Goal: Task Accomplishment & Management: Use online tool/utility

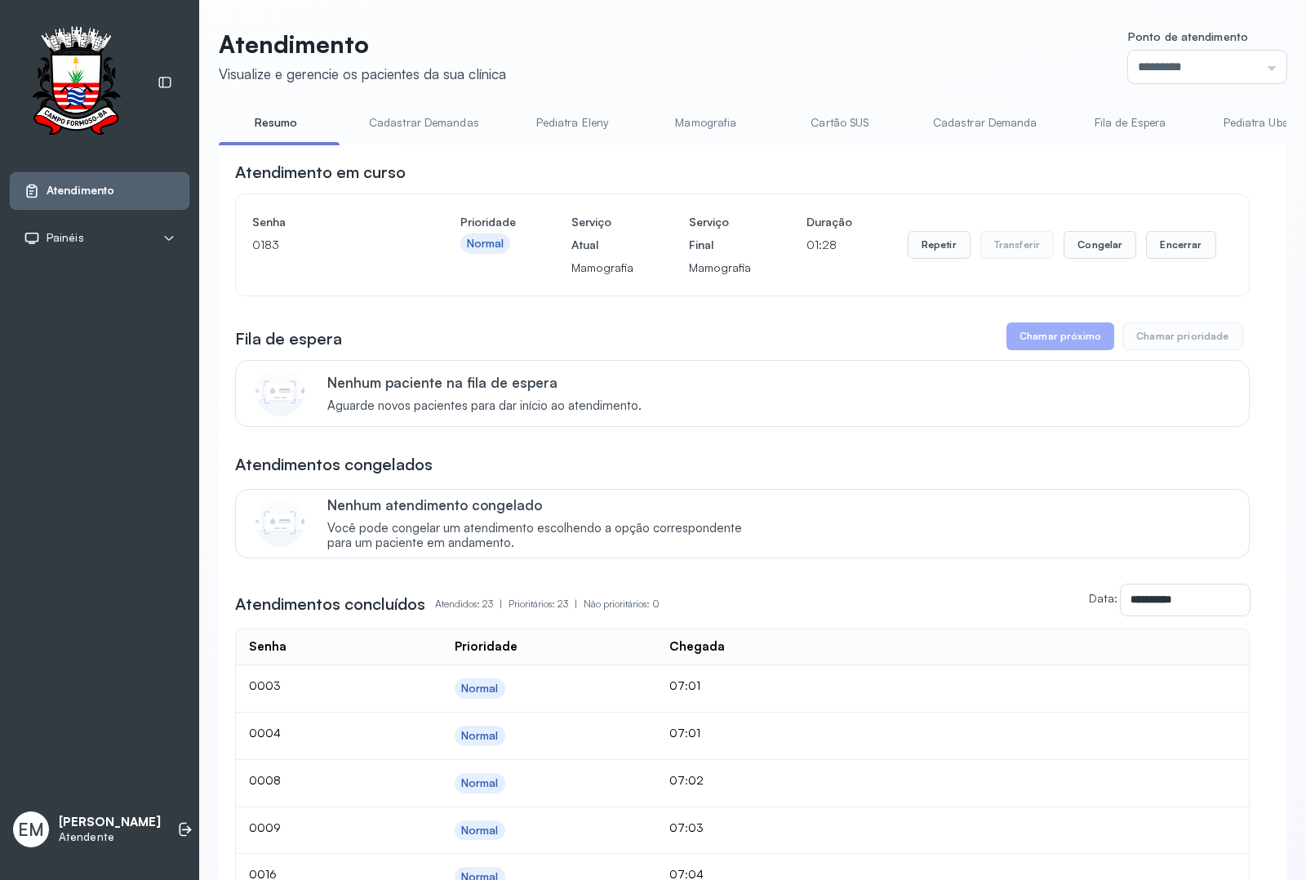
click at [268, 124] on link "Resumo" at bounding box center [276, 122] width 114 height 27
click at [442, 121] on link "Cadastrar Demandas" at bounding box center [424, 122] width 143 height 27
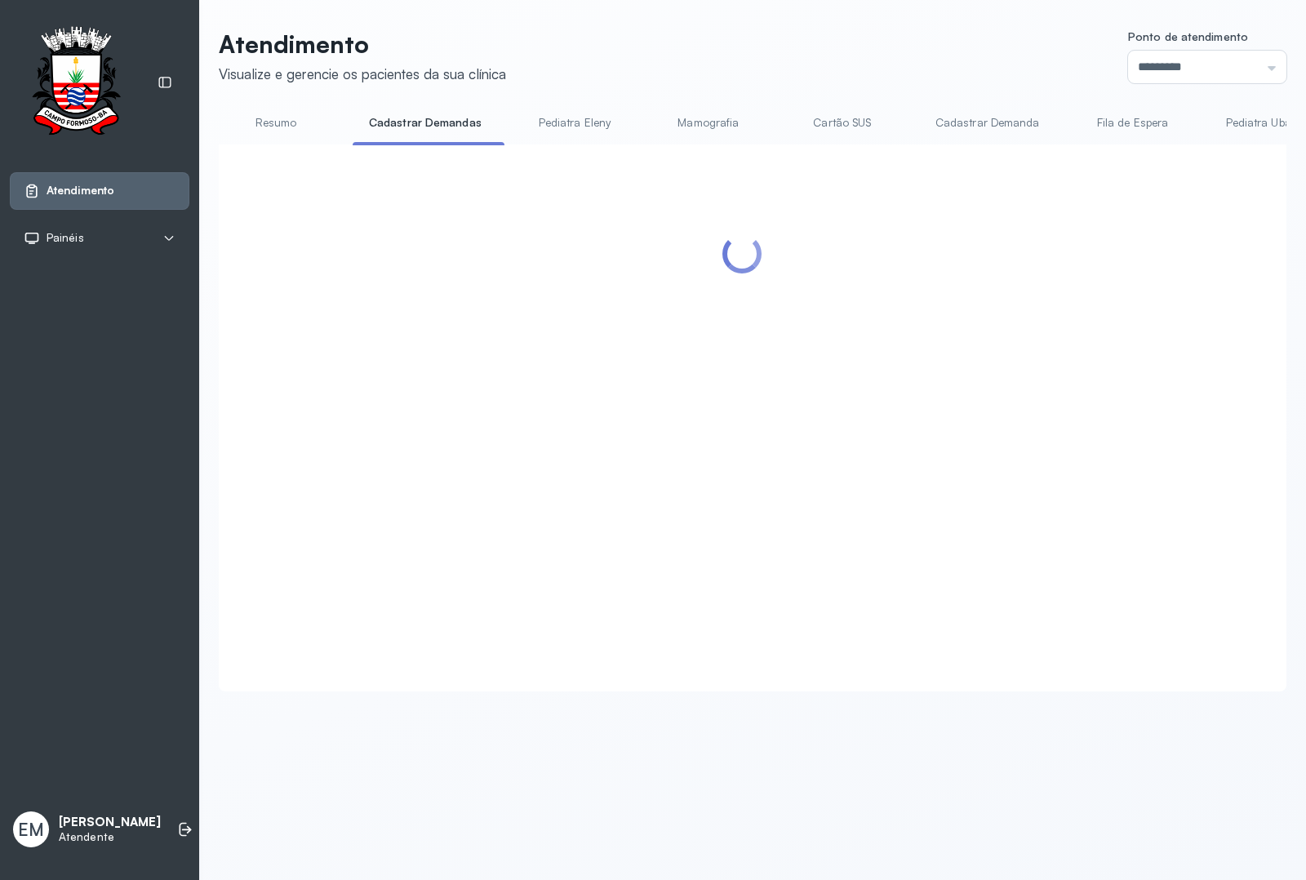
click at [296, 121] on link "Resumo" at bounding box center [276, 122] width 114 height 27
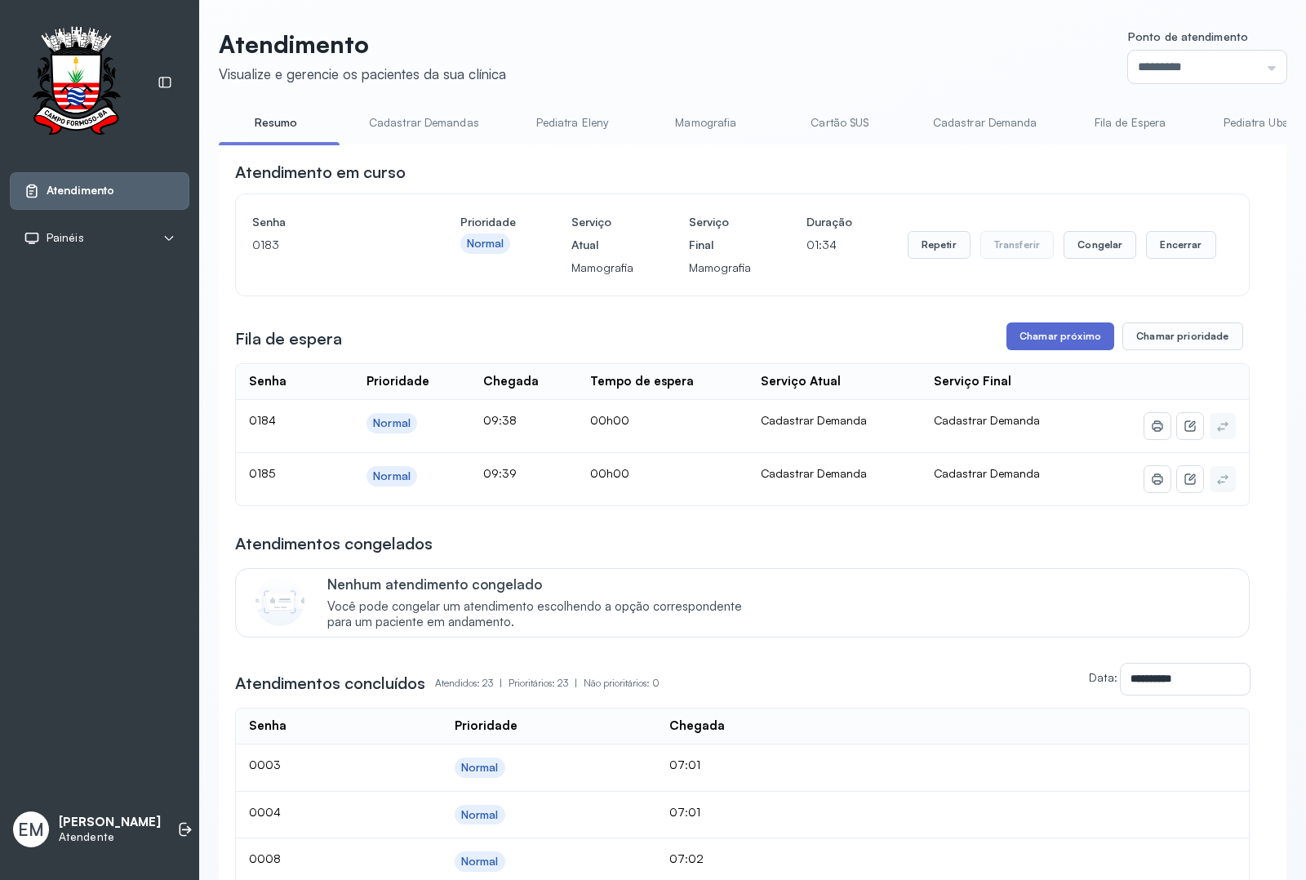
click at [1053, 339] on button "Chamar próximo" at bounding box center [1060, 336] width 108 height 28
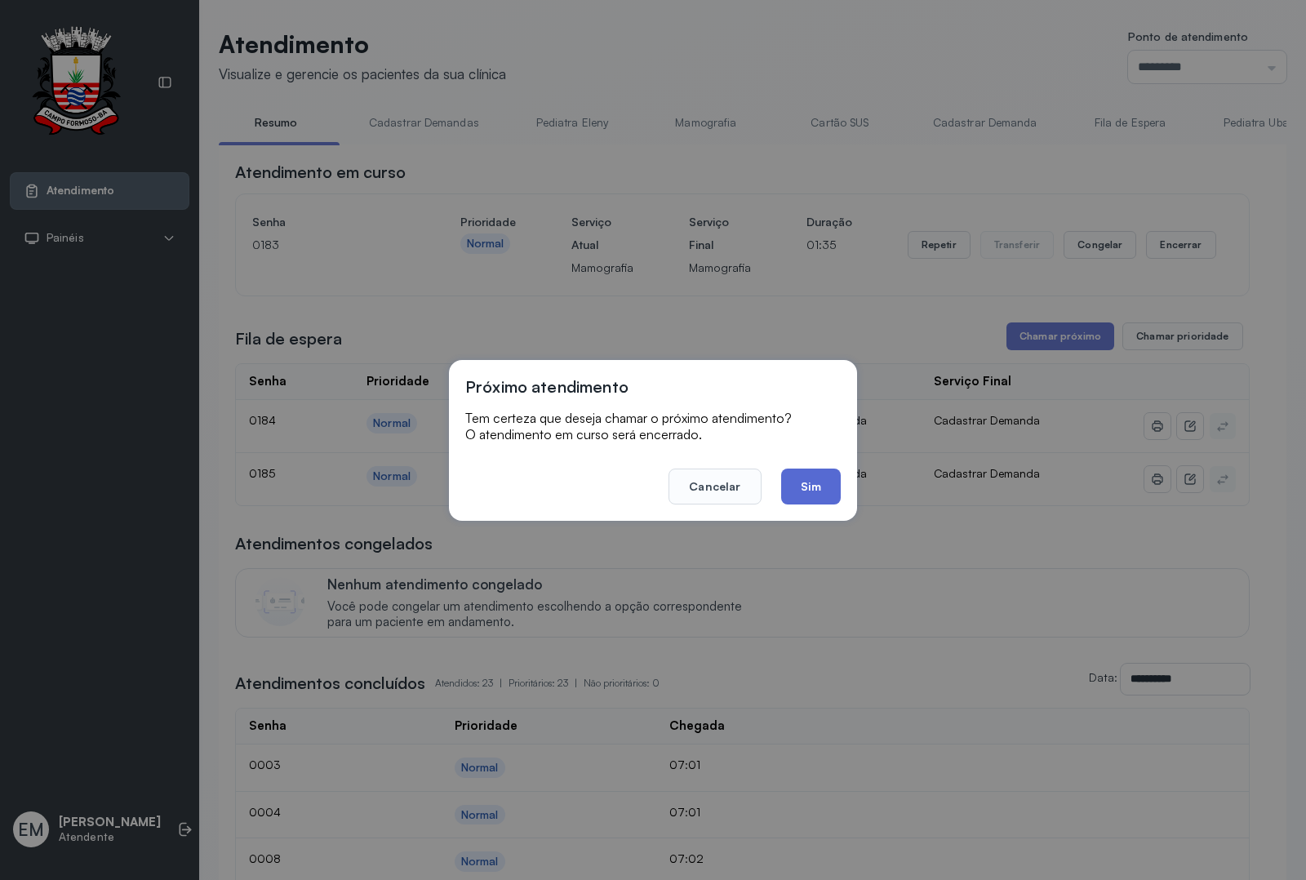
click at [809, 477] on button "Sim" at bounding box center [811, 486] width 60 height 36
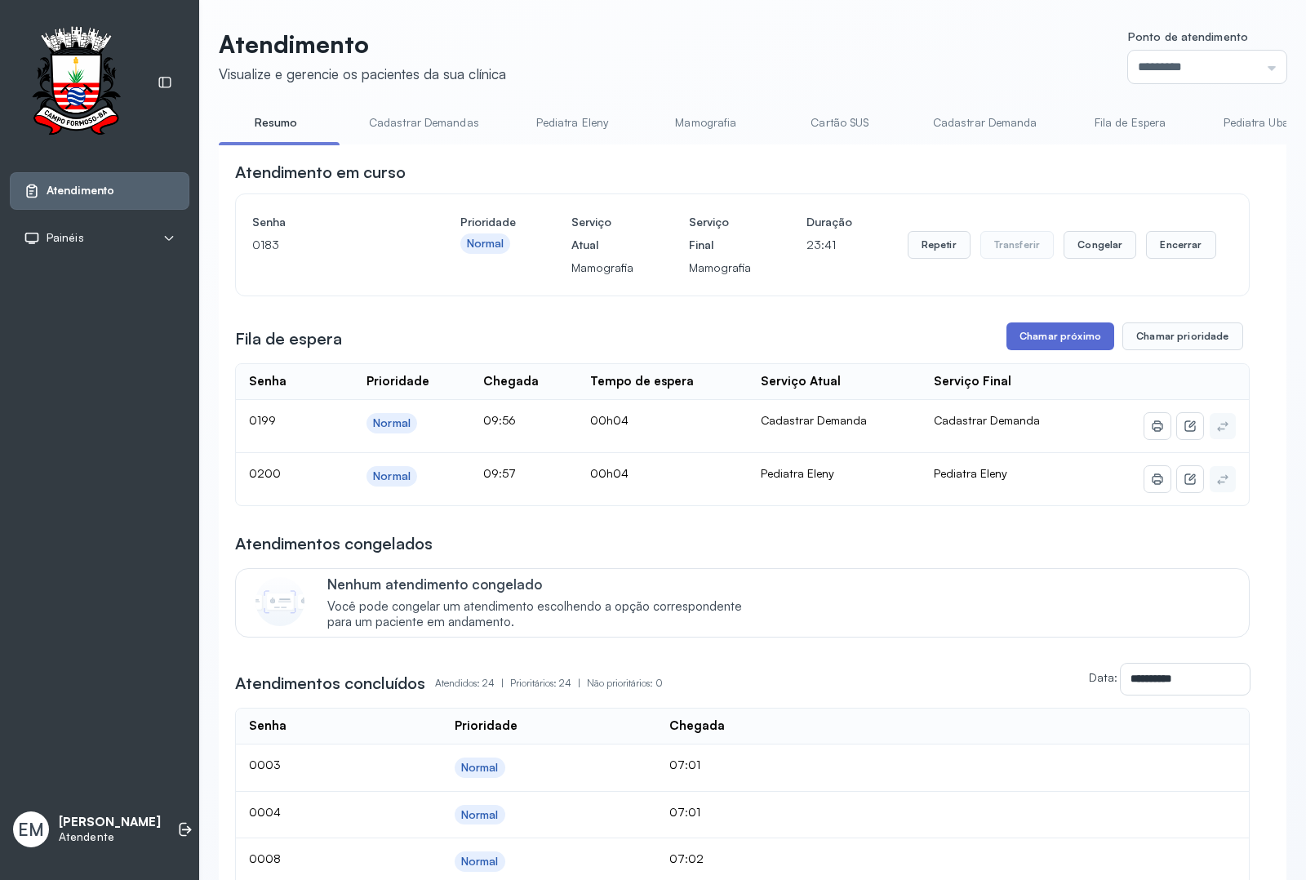
click at [1053, 339] on button "Chamar próximo" at bounding box center [1060, 336] width 108 height 28
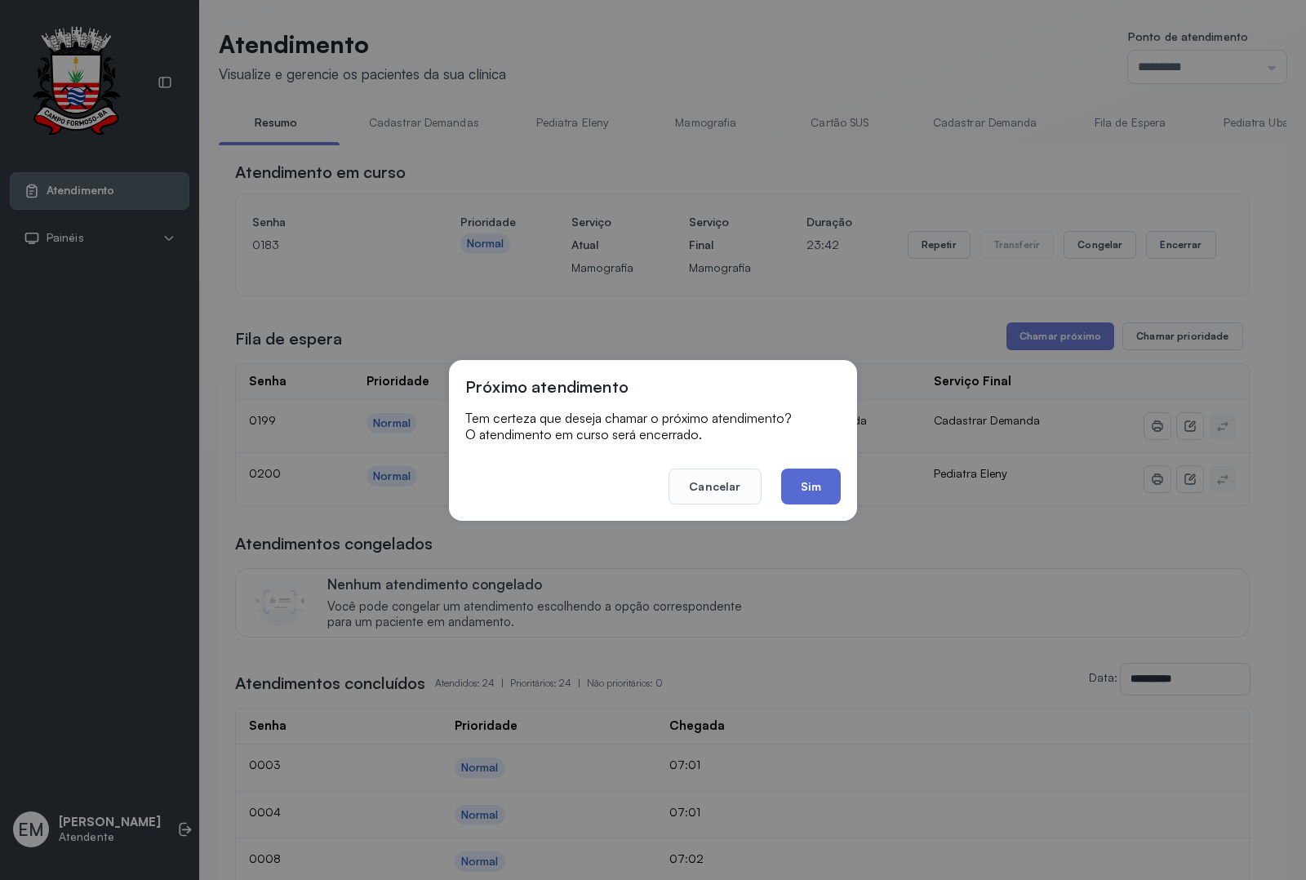
click at [802, 494] on button "Sim" at bounding box center [811, 486] width 60 height 36
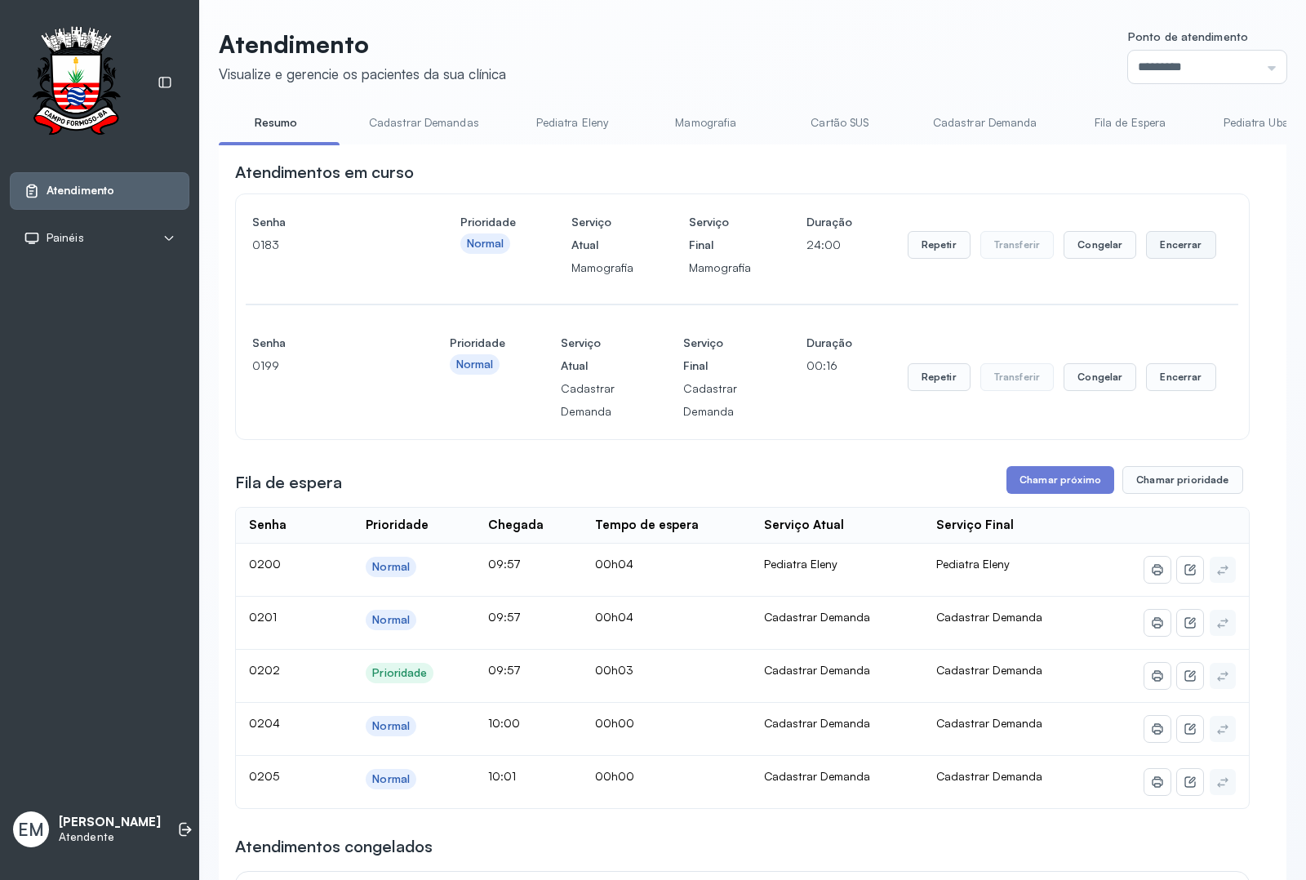
click at [1164, 250] on button "Encerrar" at bounding box center [1180, 245] width 69 height 28
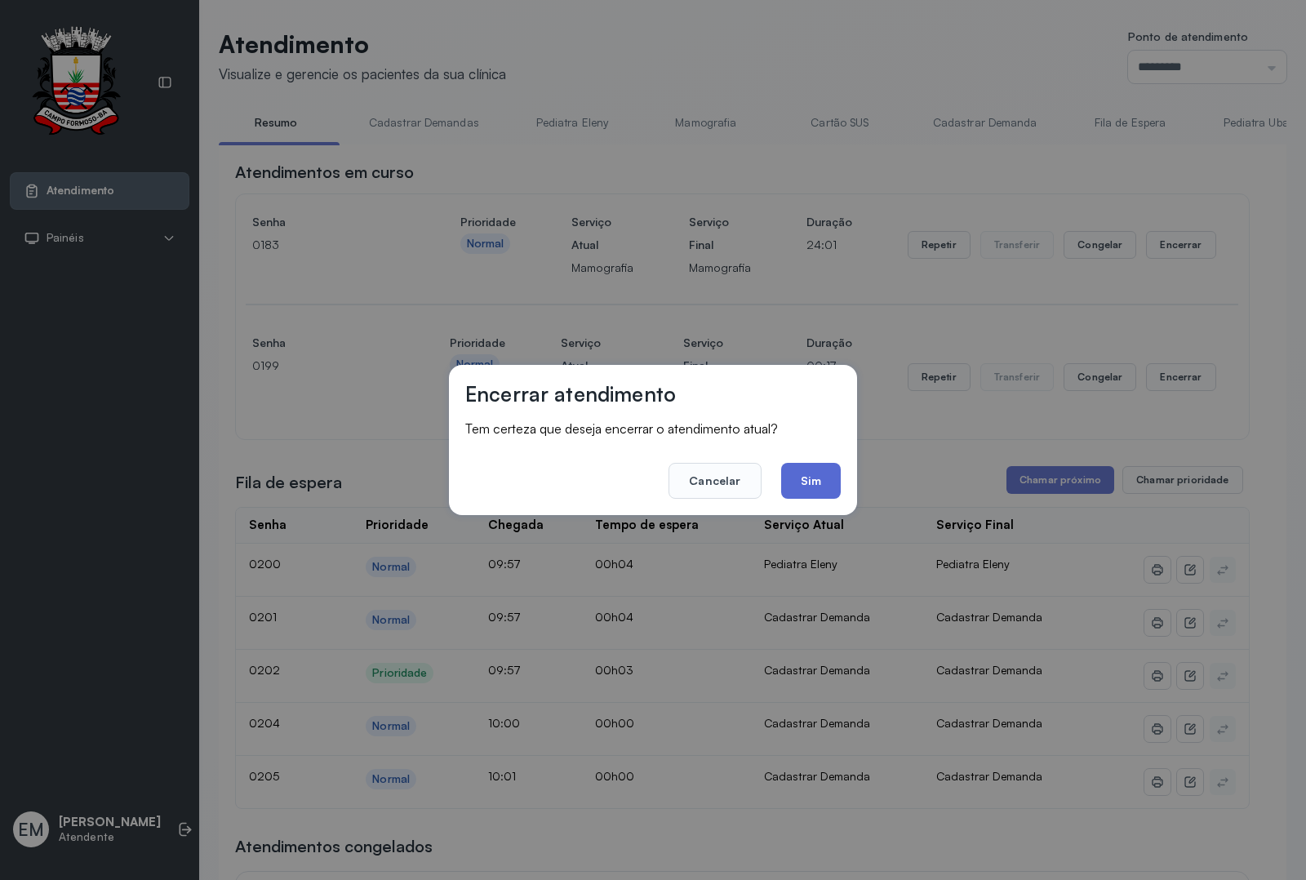
click at [805, 495] on button "Sim" at bounding box center [811, 481] width 60 height 36
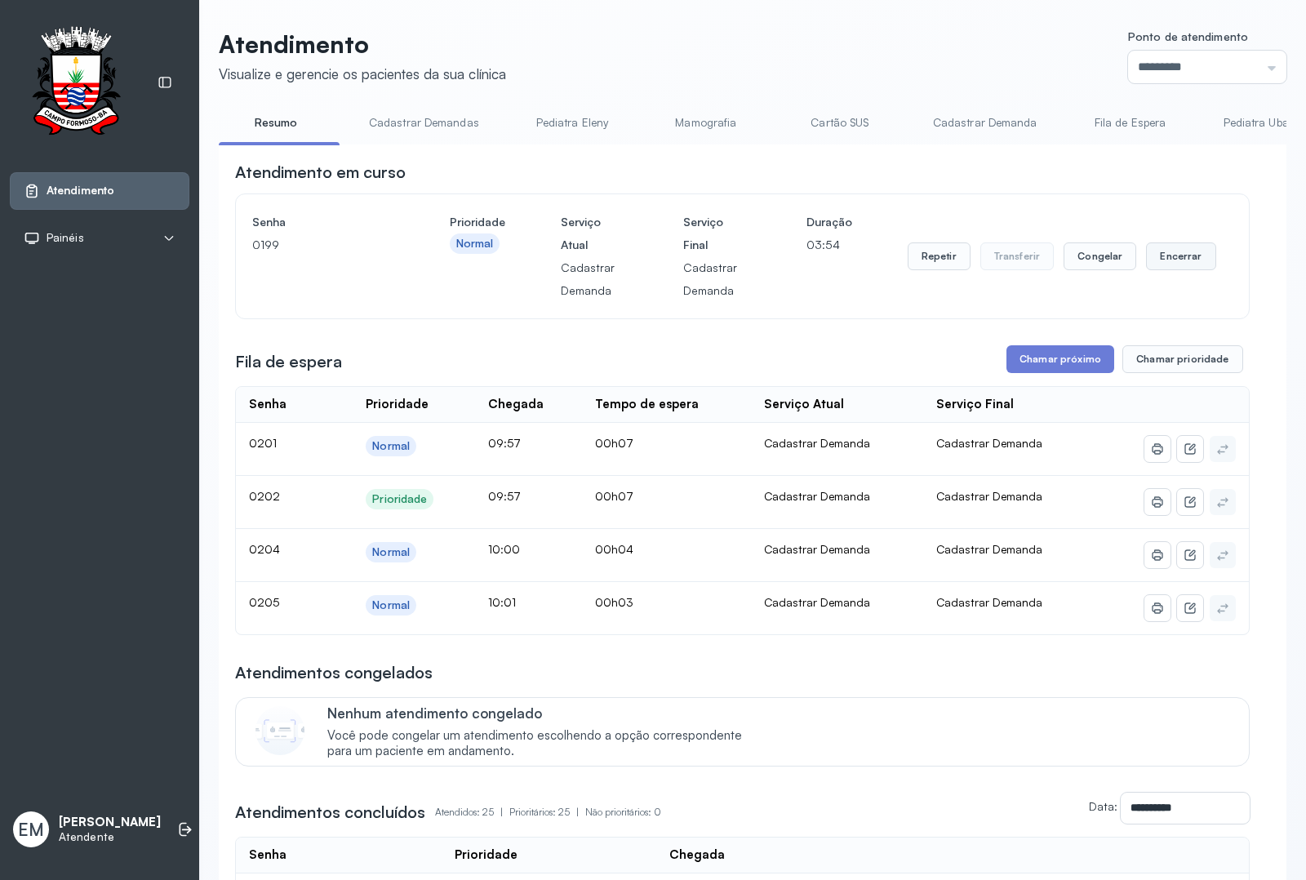
click at [1179, 259] on button "Encerrar" at bounding box center [1180, 256] width 69 height 28
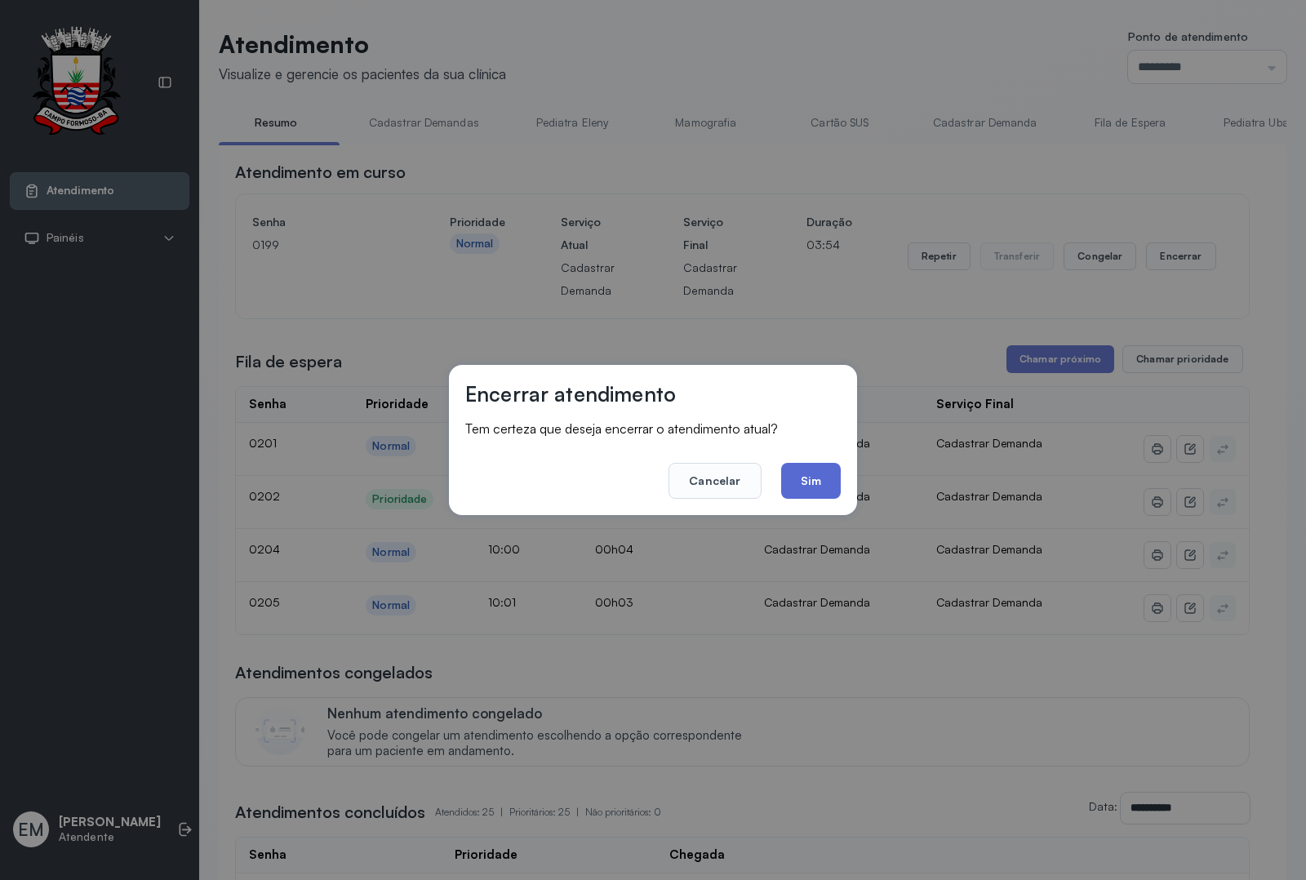
click at [802, 475] on button "Sim" at bounding box center [811, 481] width 60 height 36
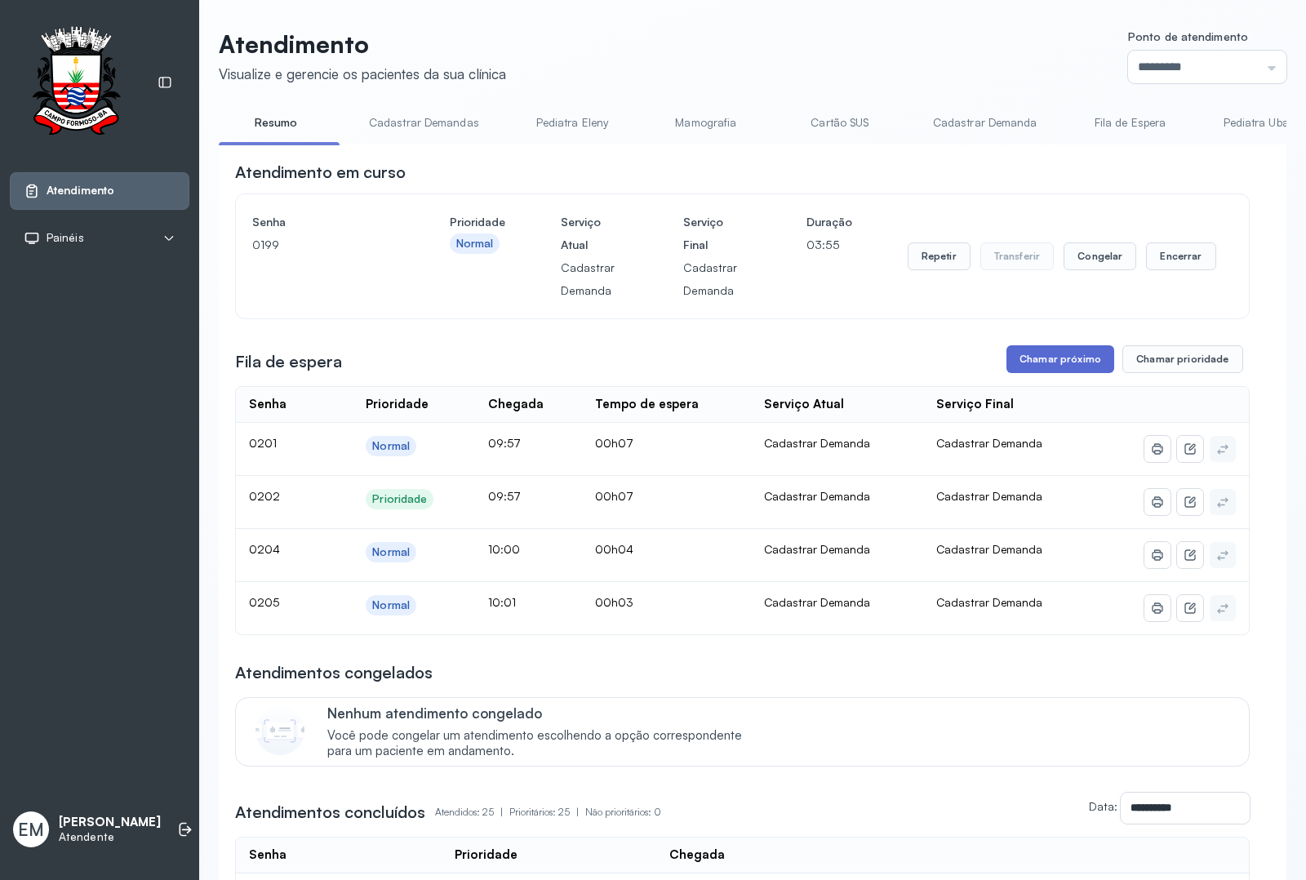
click at [1065, 371] on button "Chamar próximo" at bounding box center [1060, 359] width 108 height 28
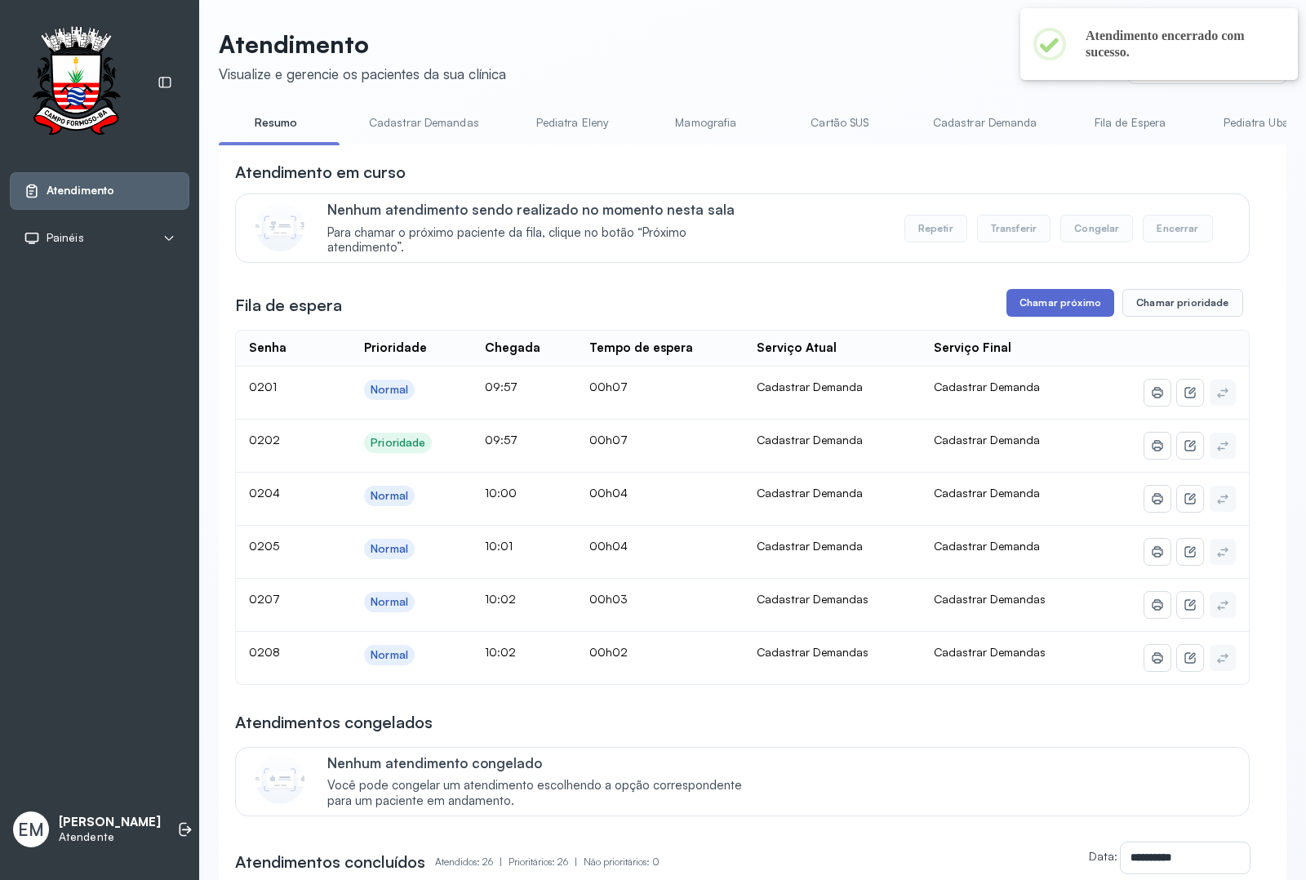
click at [1039, 304] on button "Chamar próximo" at bounding box center [1060, 303] width 108 height 28
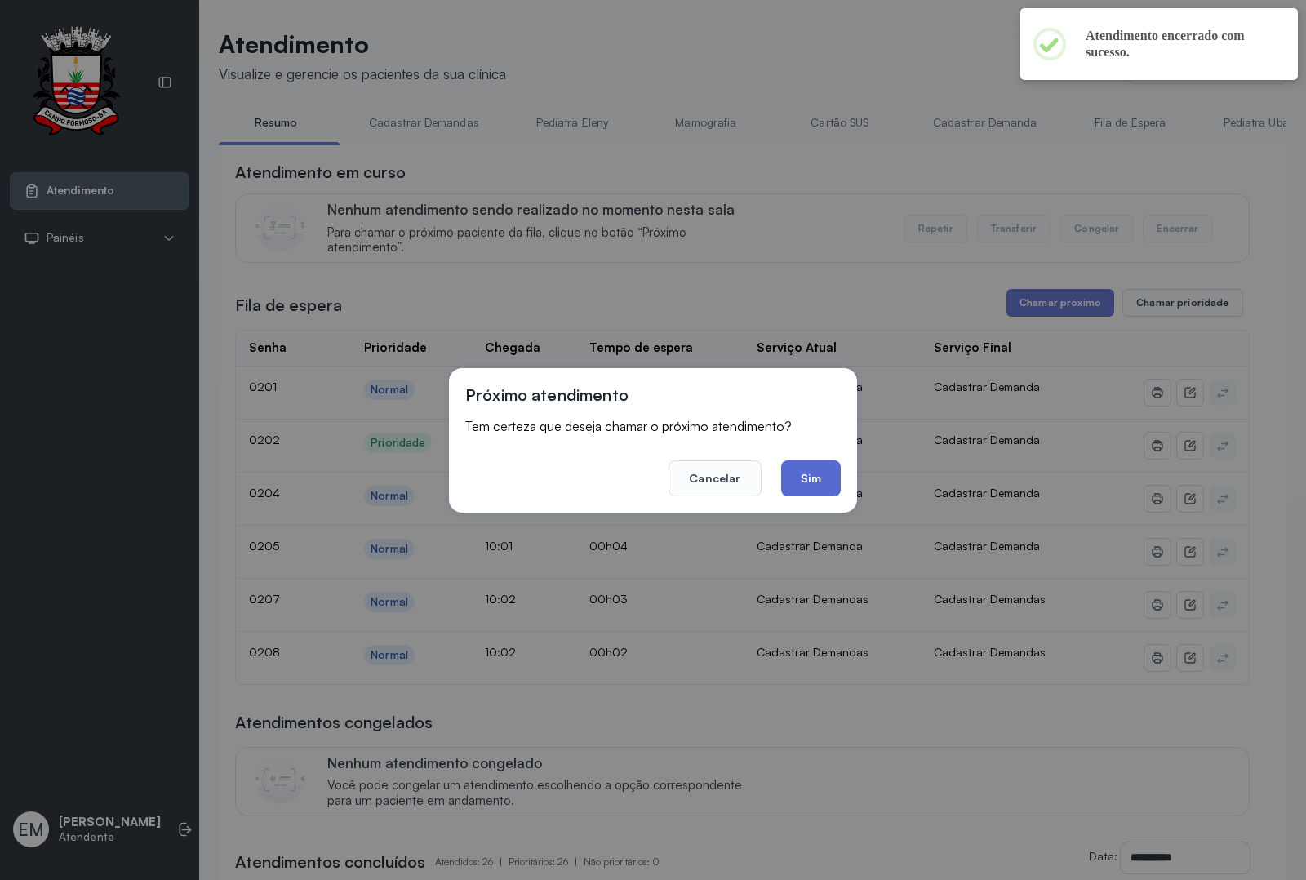
click at [805, 478] on button "Sim" at bounding box center [811, 478] width 60 height 36
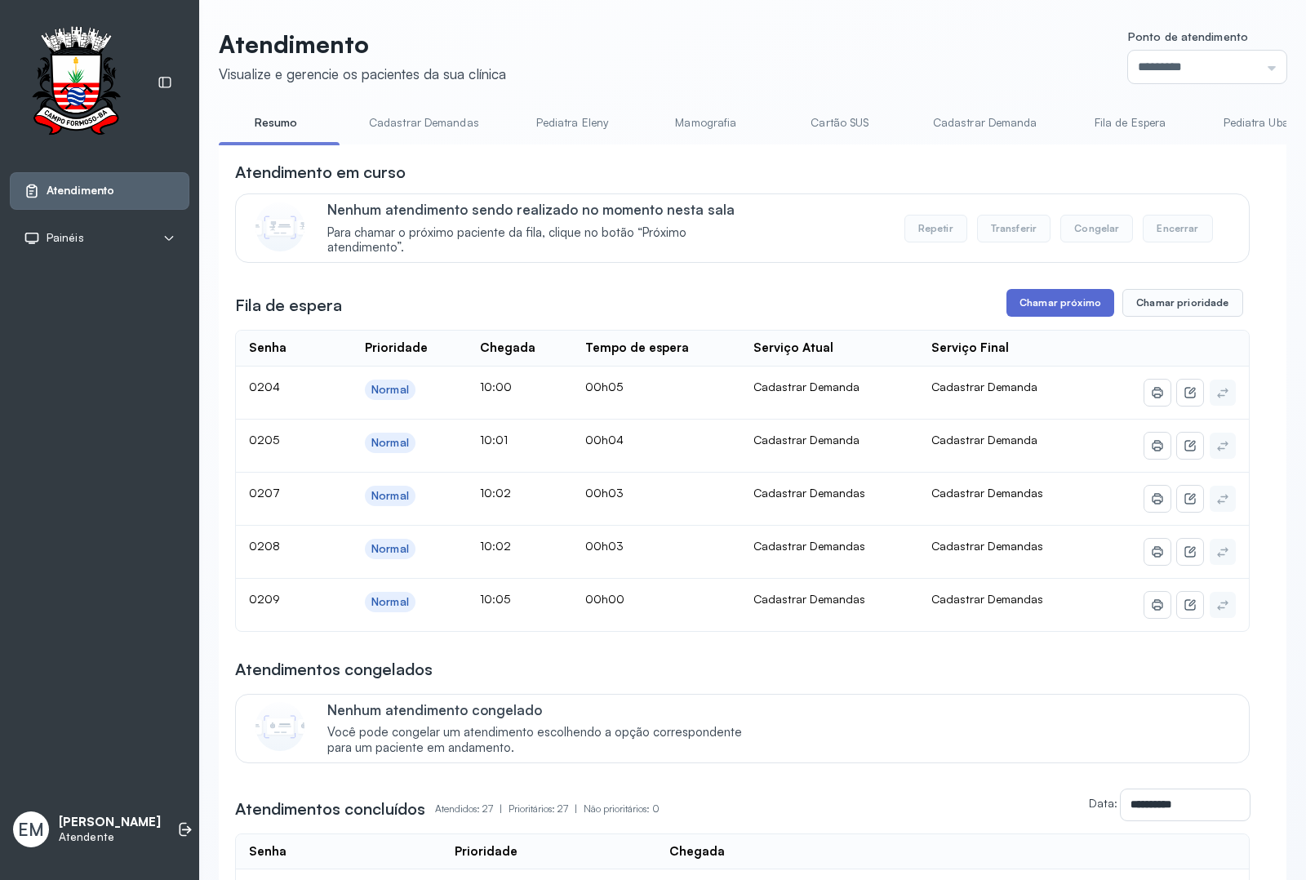
click at [1038, 303] on button "Chamar próximo" at bounding box center [1060, 303] width 108 height 28
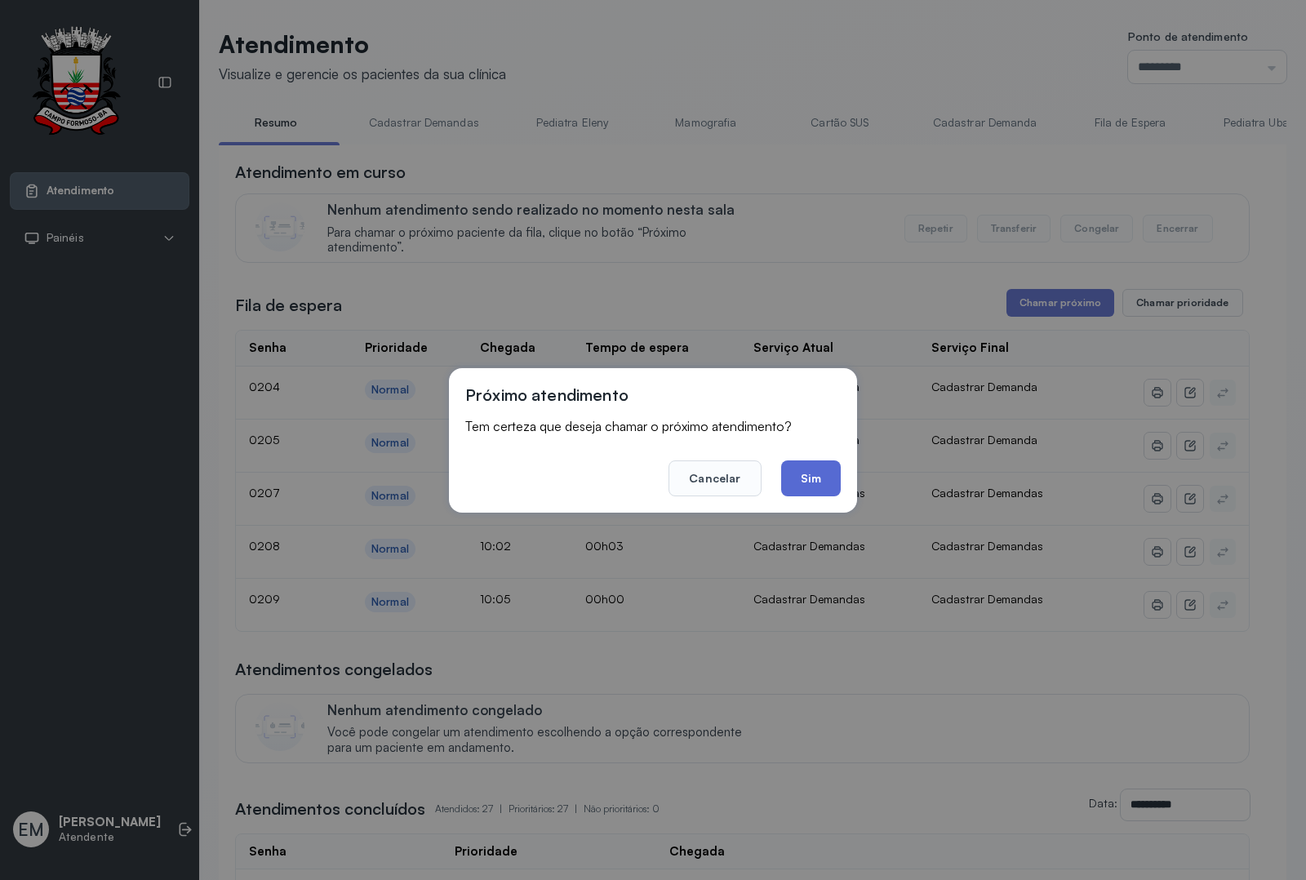
click at [796, 473] on button "Sim" at bounding box center [811, 478] width 60 height 36
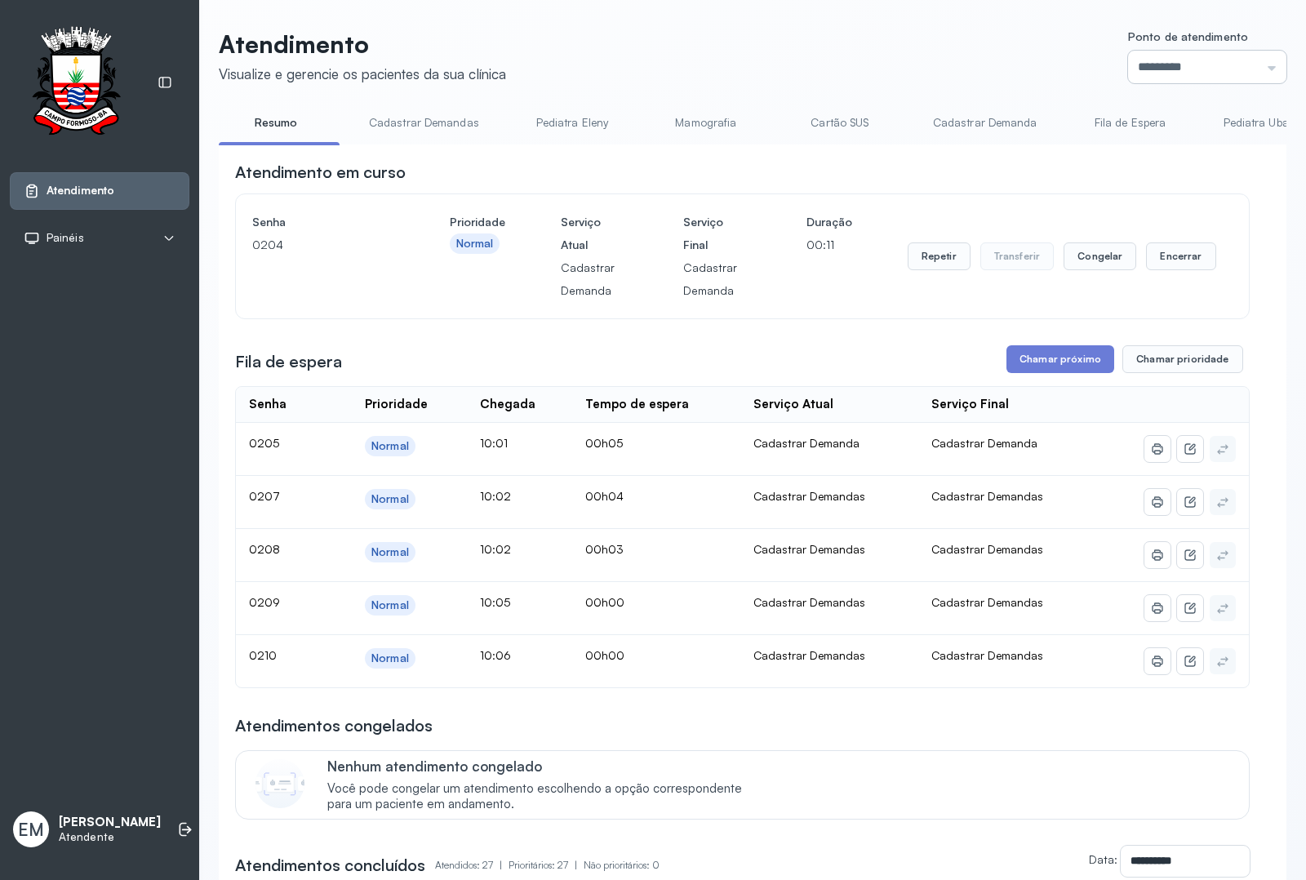
click at [1257, 62] on input "*********" at bounding box center [1207, 67] width 158 height 33
click at [931, 258] on button "Repetir" at bounding box center [938, 256] width 63 height 28
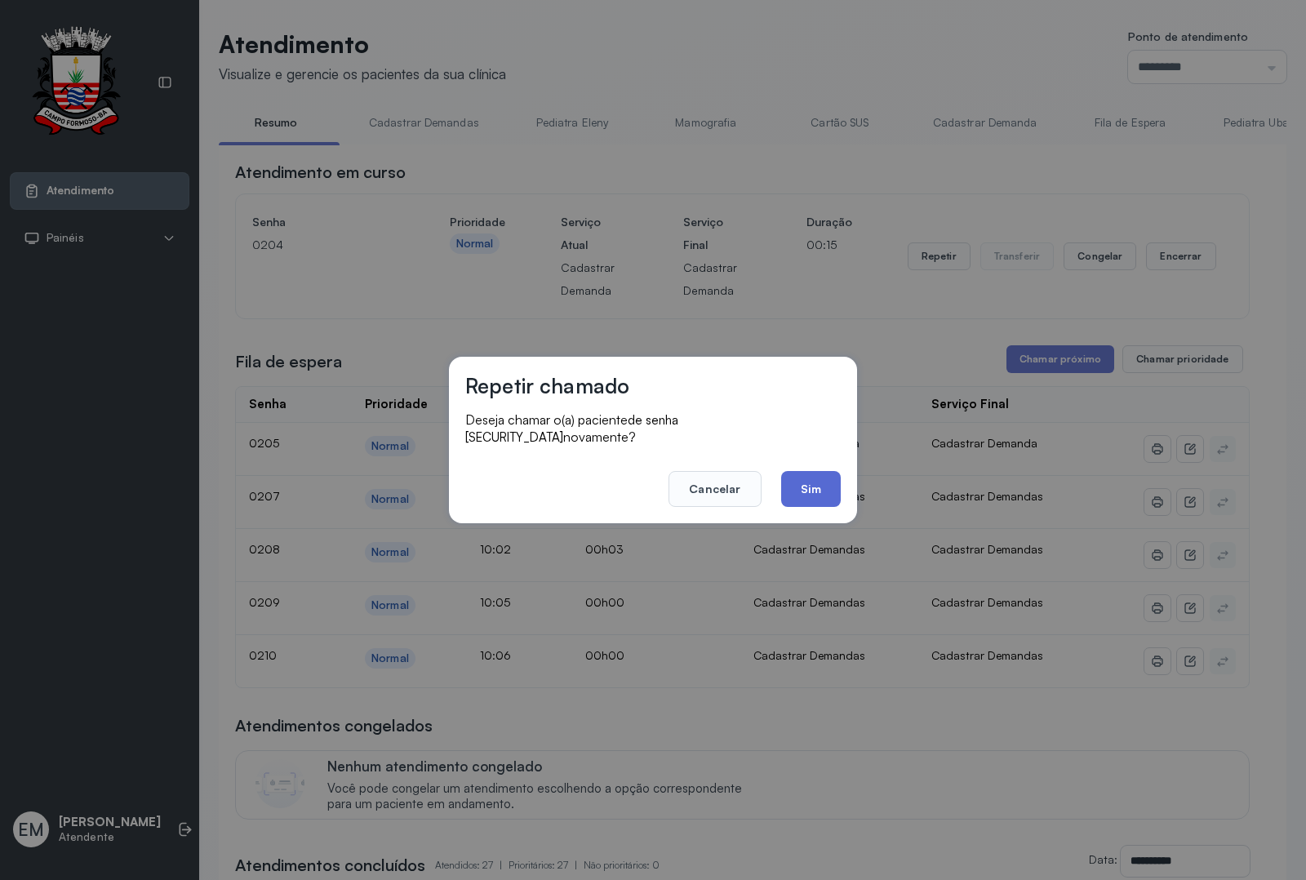
click at [818, 474] on button "Sim" at bounding box center [811, 489] width 60 height 36
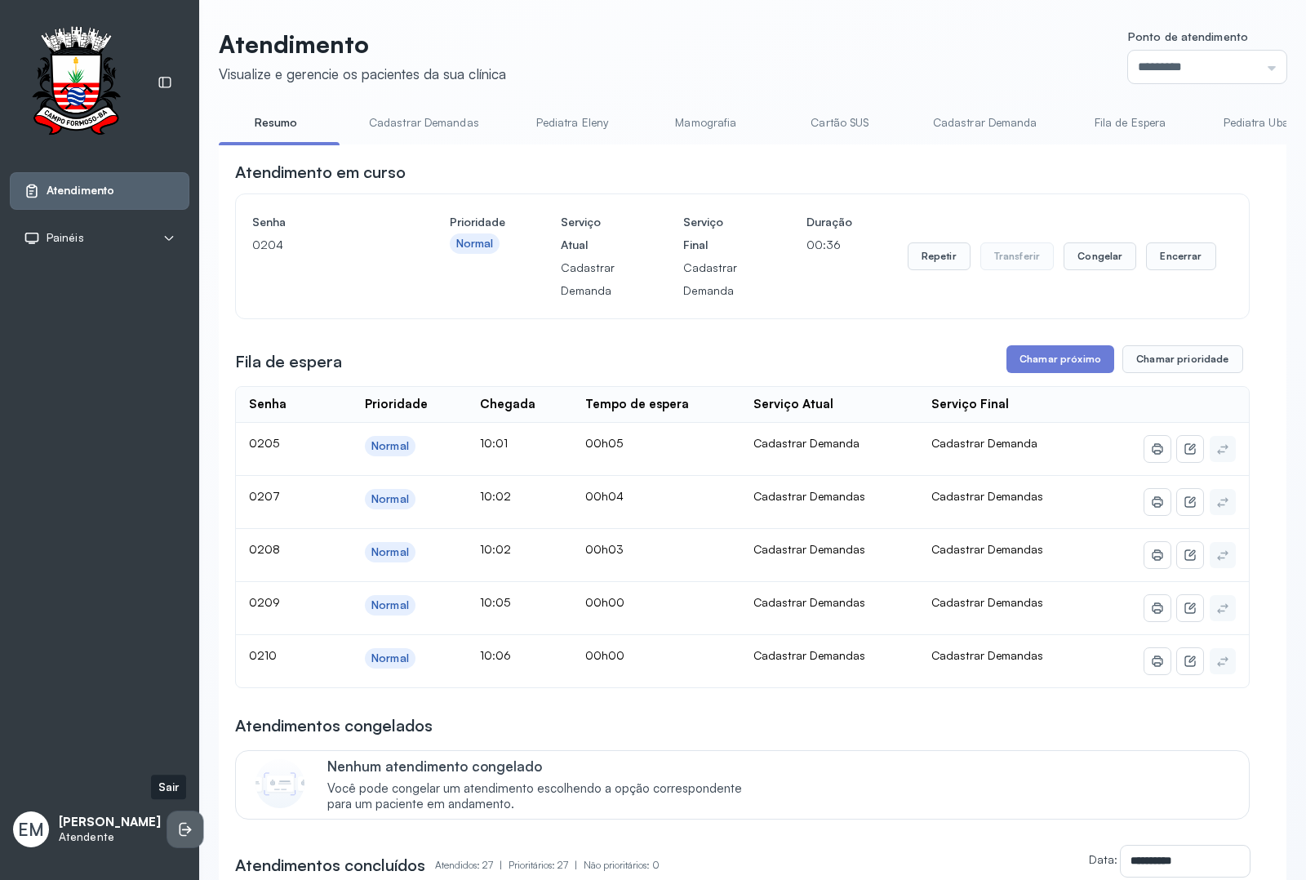
click at [177, 821] on icon at bounding box center [185, 829] width 16 height 16
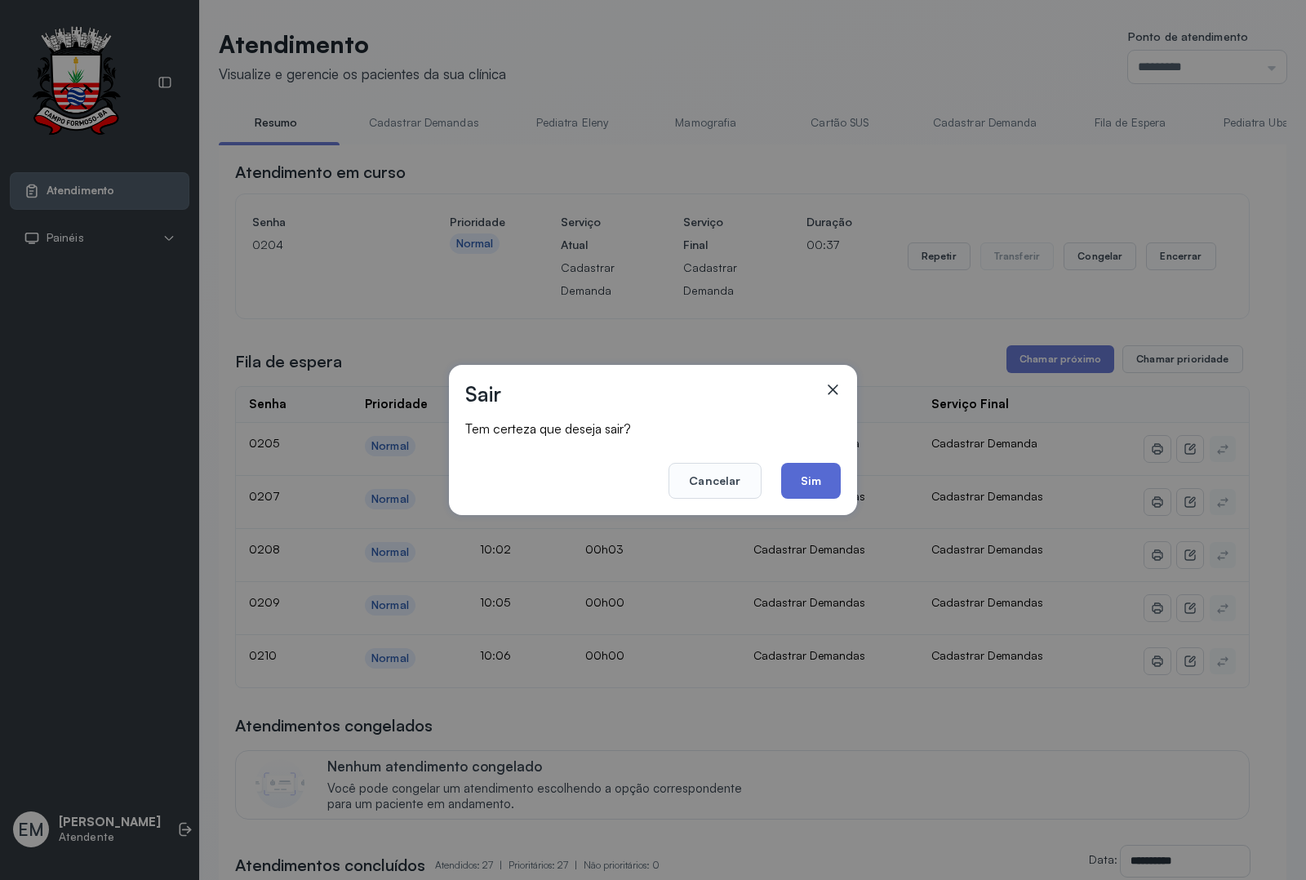
click at [816, 471] on button "Sim" at bounding box center [811, 481] width 60 height 36
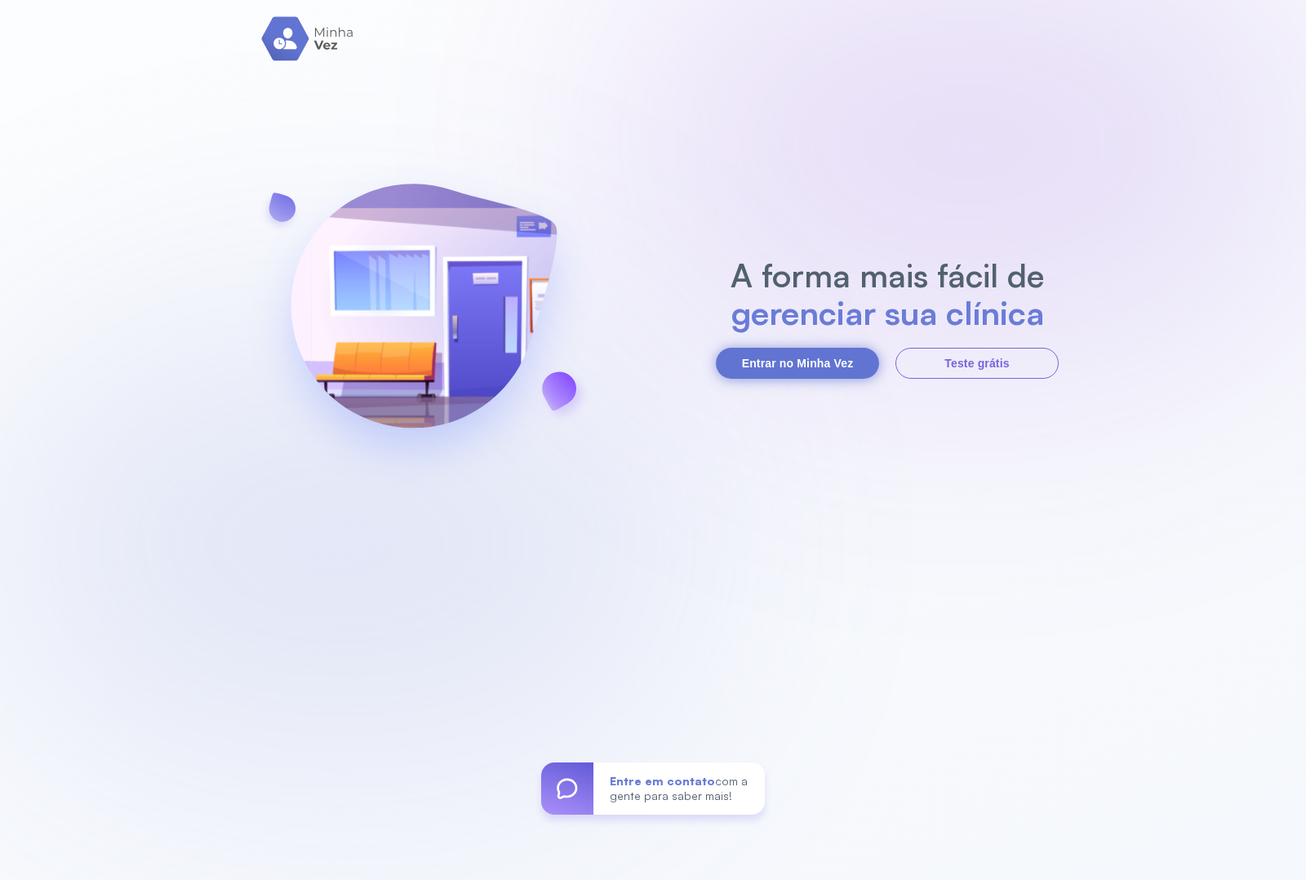
click at [780, 349] on button "Entrar no Minha Vez" at bounding box center [797, 363] width 163 height 31
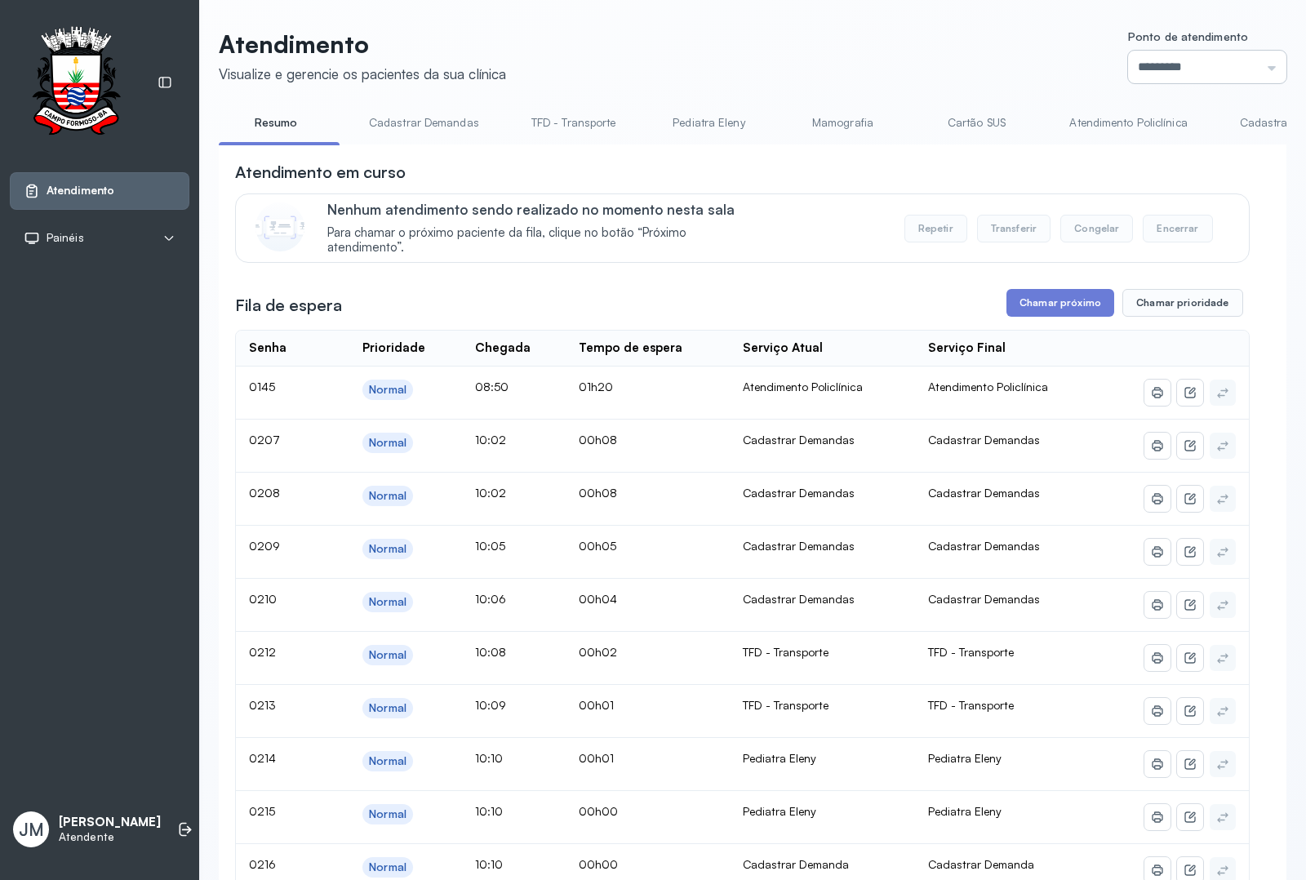
drag, startPoint x: 1239, startPoint y: 62, endPoint x: 1213, endPoint y: 72, distance: 27.9
click at [1238, 61] on input "*********" at bounding box center [1207, 67] width 158 height 33
type input "*********"
click at [1120, 312] on div "Atendimento Visualize e gerencie os pacientes da sua clínica Ponto de atendimen…" at bounding box center [752, 706] width 1067 height 1354
